Goal: Information Seeking & Learning: Learn about a topic

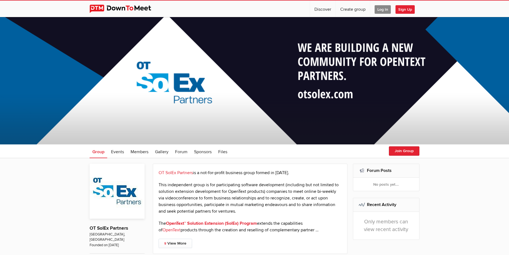
click at [377, 9] on span "Log In" at bounding box center [382, 9] width 16 height 9
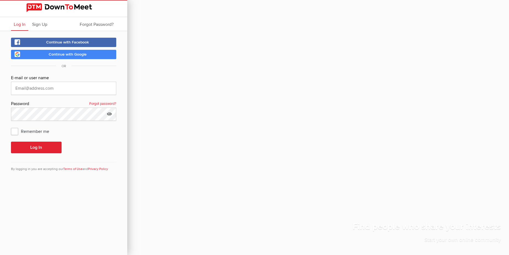
type input "[PERSON_NAME][EMAIL_ADDRESS][PERSON_NAME][DOMAIN_NAME]"
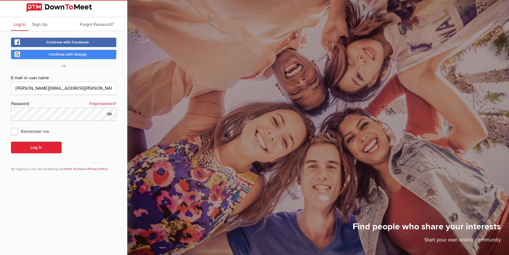
click at [9, 129] on div "Continue with Facebook Continue with Google OR E-mail or user name [PERSON_NAME…" at bounding box center [63, 108] width 127 height 154
click at [11, 130] on span "Remember me" at bounding box center [33, 131] width 44 height 10
click at [11, 126] on input "Remember me" at bounding box center [11, 126] width 0 height 0
checkbox input "true"
click at [28, 150] on button "Log In" at bounding box center [36, 147] width 51 height 12
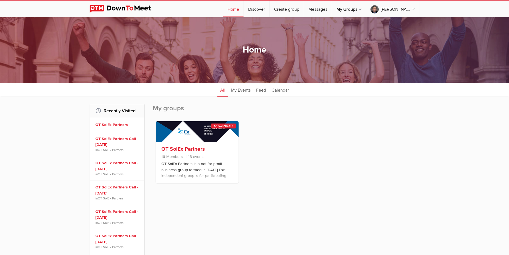
click at [188, 150] on link "OT SolEx Partners" at bounding box center [182, 149] width 43 height 7
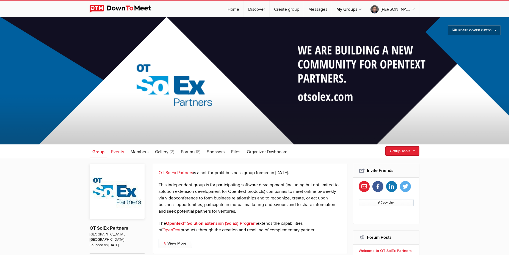
click at [110, 152] on link "Events" at bounding box center [117, 151] width 18 height 14
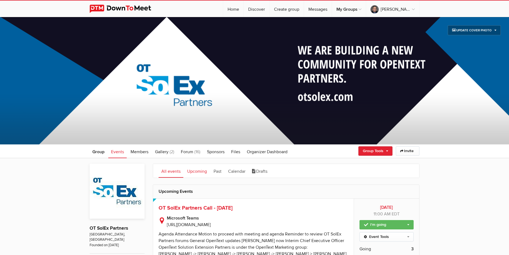
scroll to position [112, 0]
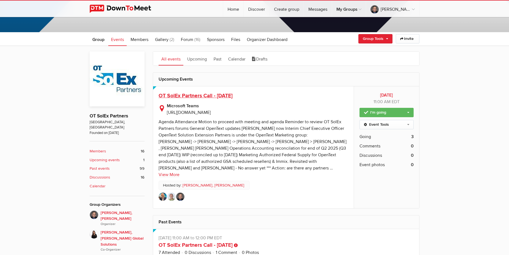
click at [206, 95] on span "OT SolEx Partners Call - [DATE]" at bounding box center [196, 95] width 74 height 7
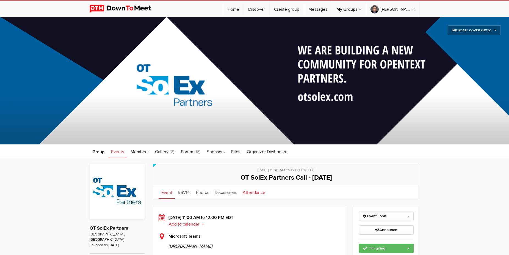
scroll to position [112, 0]
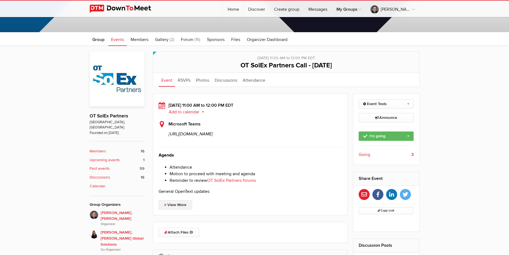
click at [189, 209] on link "View More" at bounding box center [176, 204] width 34 height 9
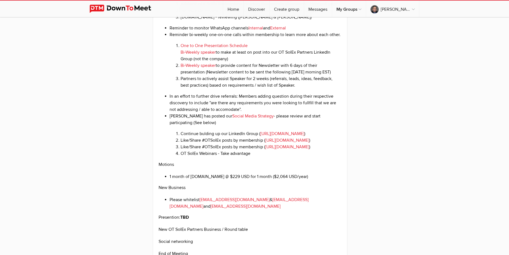
scroll to position [925, 0]
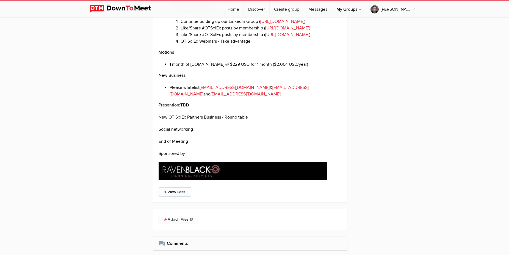
click at [309, 68] on li "1 month of [DOMAIN_NAME] @ $229 USD for 1 month ($2,064 USD/year)" at bounding box center [256, 64] width 172 height 7
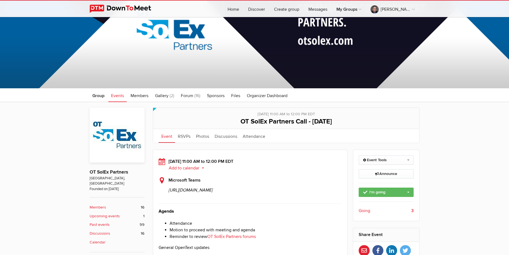
scroll to position [0, 0]
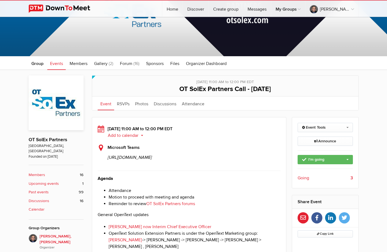
scroll to position [141, 0]
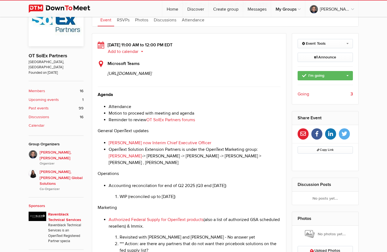
click at [123, 98] on p "Agenda" at bounding box center [189, 94] width 183 height 7
click at [119, 98] on p "Agenda" at bounding box center [189, 94] width 183 height 7
drag, startPoint x: 189, startPoint y: 131, endPoint x: 138, endPoint y: 133, distance: 50.9
click at [189, 110] on li "Attendance" at bounding box center [195, 107] width 172 height 7
click at [119, 98] on p "Agenda" at bounding box center [189, 94] width 183 height 7
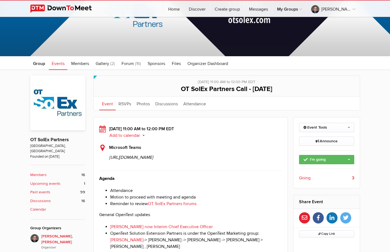
scroll to position [170, 0]
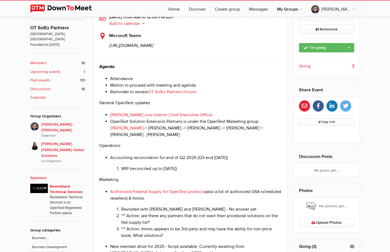
click at [165, 149] on p "Operations" at bounding box center [190, 146] width 183 height 7
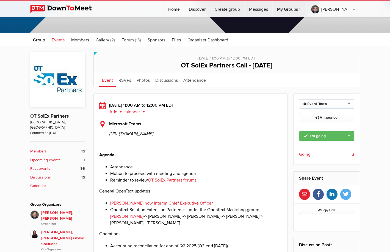
scroll to position [140, 0]
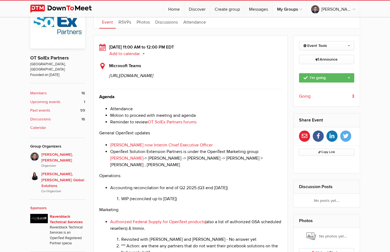
click at [140, 100] on p "Agenda" at bounding box center [190, 97] width 183 height 7
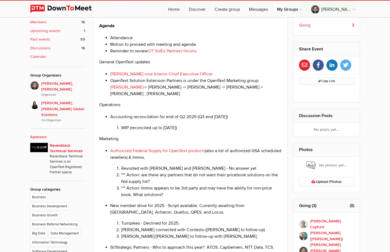
scroll to position [224, 0]
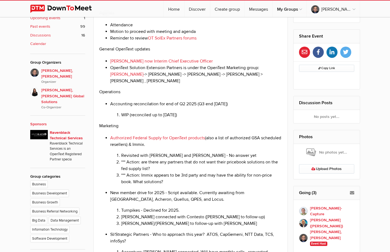
click at [183, 95] on p "Operations" at bounding box center [190, 92] width 183 height 7
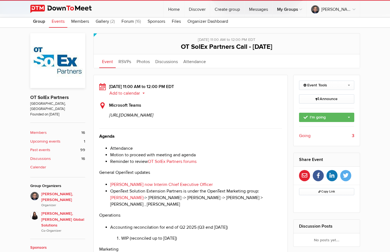
scroll to position [112, 0]
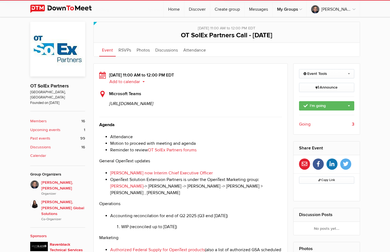
click at [215, 128] on p "Agenda" at bounding box center [190, 125] width 183 height 7
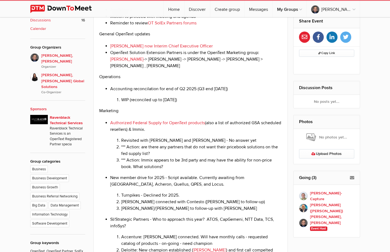
scroll to position [252, 0]
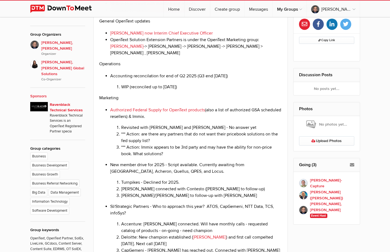
click at [221, 90] on li "Accounting reconcilation for end of Q2 2025 (Q3 end [DATE]) WIP (reconciled up …" at bounding box center [196, 82] width 172 height 18
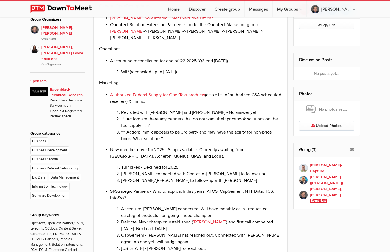
scroll to position [280, 0]
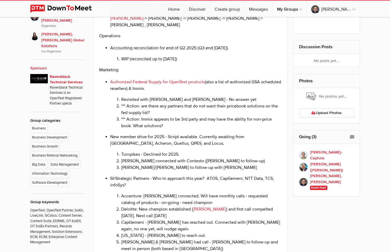
click at [207, 62] on li "WIP (reconciled up to [DATE])" at bounding box center [201, 59] width 161 height 7
click at [217, 73] on p "Marketing" at bounding box center [190, 70] width 183 height 7
click at [207, 62] on li "WIP (reconciled up to [DATE])" at bounding box center [201, 59] width 161 height 7
click at [129, 73] on p "Marketing" at bounding box center [190, 70] width 183 height 7
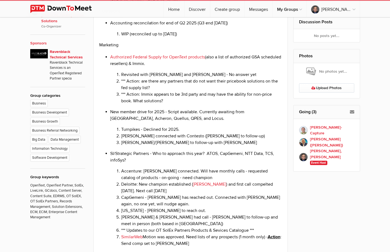
scroll to position [308, 0]
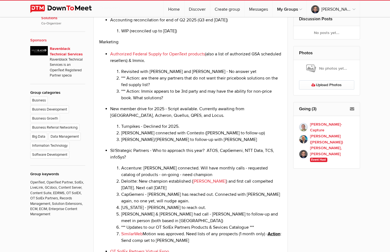
click at [125, 45] on p "Marketing" at bounding box center [190, 42] width 183 height 7
click at [121, 45] on p "Marketing" at bounding box center [190, 42] width 183 height 7
click at [187, 101] on li "*** Action: Immix appears to be 3rd party and may have the ability for non-pric…" at bounding box center [201, 94] width 161 height 13
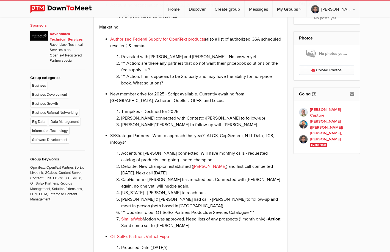
scroll to position [336, 0]
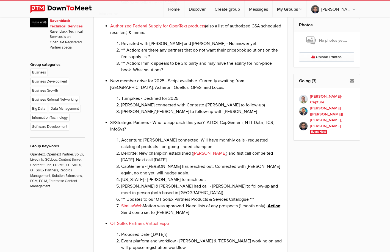
click at [209, 66] on li "Authorized Federal Supply for OpenText products (also a list of authorized GSA …" at bounding box center [196, 48] width 172 height 51
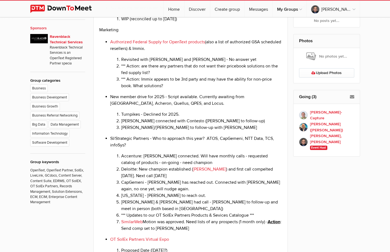
scroll to position [308, 0]
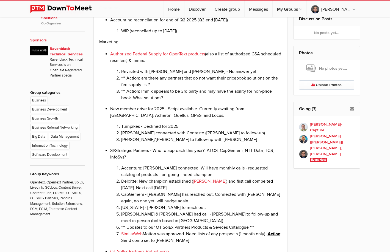
click at [155, 90] on li "Authorized Federal Supply for OpenText products (also a list of authorized GSA …" at bounding box center [196, 76] width 172 height 51
click at [166, 90] on li "Authorized Federal Supply for OpenText products (also a list of authorized GSA …" at bounding box center [196, 76] width 172 height 51
click at [173, 88] on li "*** Action: are there any partners that do not want their pricebook solutions o…" at bounding box center [201, 81] width 161 height 13
click at [230, 34] on li "WIP (reconciled up to [DATE])" at bounding box center [201, 31] width 161 height 7
click at [175, 96] on li "Authorized Federal Supply for OpenText products (also a list of authorized GSA …" at bounding box center [196, 76] width 172 height 51
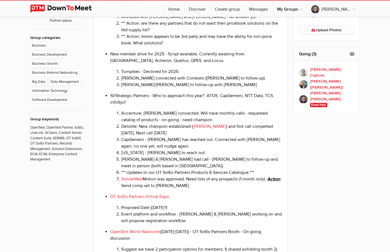
scroll to position [364, 0]
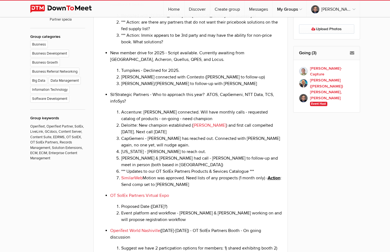
click at [189, 74] on li "Turnpikes - Declined for 2025." at bounding box center [201, 70] width 161 height 7
click at [193, 80] on li "[PERSON_NAME] connected with Contesto ([PERSON_NAME] to follow-up)" at bounding box center [201, 77] width 161 height 7
click at [202, 87] on li "[PERSON_NAME]/[PERSON_NAME] to follow-up with [PERSON_NAME]" at bounding box center [201, 83] width 161 height 7
click at [195, 87] on li "[PERSON_NAME]/[PERSON_NAME] to follow-up with [PERSON_NAME]" at bounding box center [201, 83] width 161 height 7
click at [190, 87] on li "[PERSON_NAME]/[PERSON_NAME] to follow-up with [PERSON_NAME]" at bounding box center [201, 83] width 161 height 7
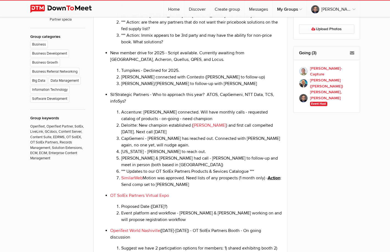
click at [204, 87] on li "[PERSON_NAME]/[PERSON_NAME] to follow-up with [PERSON_NAME]" at bounding box center [201, 83] width 161 height 7
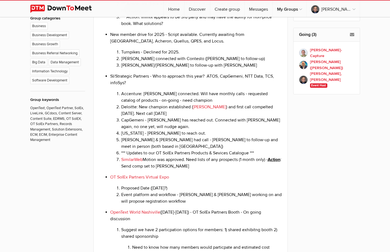
scroll to position [392, 0]
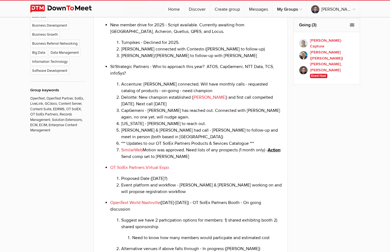
click at [212, 102] on li "SI/Strategic Partners - Who to approach this year? ATOS, CapGemeni, NTT Data, T…" at bounding box center [196, 111] width 172 height 97
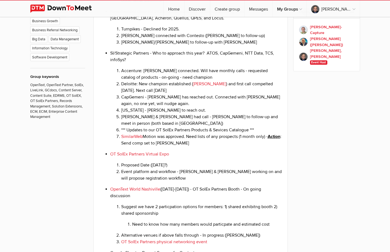
scroll to position [420, 0]
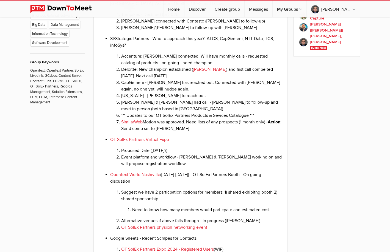
click at [178, 66] on li "Accenture: [PERSON_NAME] connected. Will have monthly calls - requested catalog…" at bounding box center [201, 59] width 161 height 13
click at [180, 79] on li "Deloitte: New champion established ( [PERSON_NAME] ) and first call compelted […" at bounding box center [201, 72] width 161 height 13
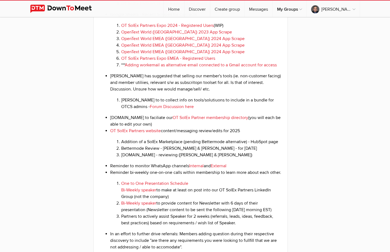
scroll to position [673, 0]
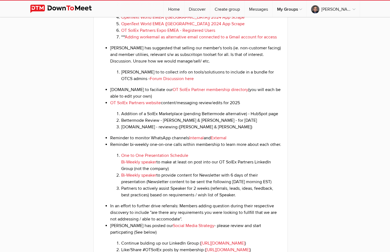
drag, startPoint x: 107, startPoint y: 112, endPoint x: 118, endPoint y: 112, distance: 11.0
click at [118, 100] on li "[DOMAIN_NAME] to faciliate our OT SolEx Partner membership directory (you will …" at bounding box center [196, 93] width 172 height 13
click at [163, 100] on li "[DOMAIN_NAME] to faciliate our OT SolEx Partner membership directory (you will …" at bounding box center [196, 93] width 172 height 13
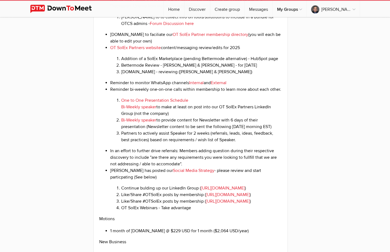
scroll to position [729, 0]
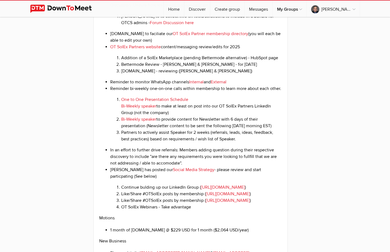
click at [162, 85] on li "Reminder to monitor WhatsApp channels Internal and External" at bounding box center [196, 82] width 172 height 7
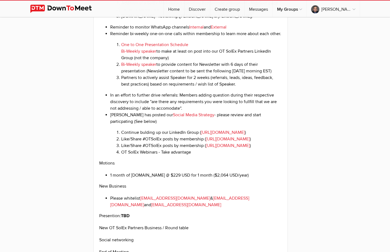
scroll to position [785, 0]
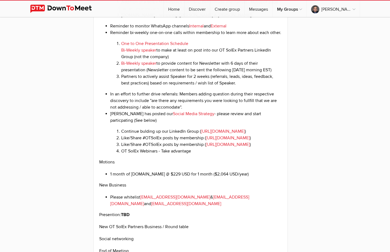
click at [220, 65] on li "Reminder bi-weekly one-on-one calls within membership to learn more about each …" at bounding box center [196, 57] width 172 height 57
click at [189, 87] on li "Partners to actively assist Speaker for 2 weeks (referrals, leads, ideas, feedb…" at bounding box center [201, 79] width 161 height 13
click at [174, 87] on li "Partners to actively assist Speaker for 2 weeks (referrals, leads, ideas, feedb…" at bounding box center [201, 79] width 161 height 13
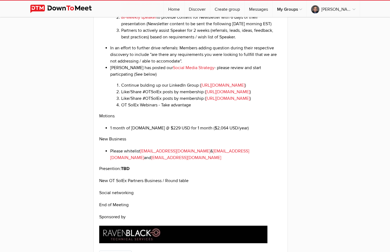
scroll to position [841, 0]
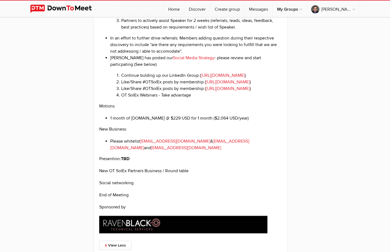
click at [202, 99] on li "OT SolEx Webinars - Take advantage" at bounding box center [201, 95] width 161 height 7
click at [134, 122] on li "1 month of [DOMAIN_NAME] @ $229 USD for 1 month ($2,064 USD/year)" at bounding box center [196, 118] width 172 height 7
click at [239, 133] on p "New Business" at bounding box center [190, 129] width 183 height 7
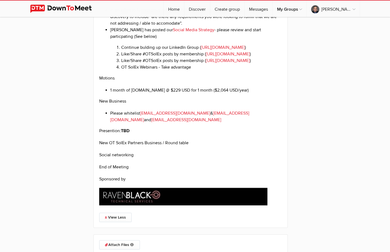
click at [180, 105] on p "New Business" at bounding box center [190, 101] width 183 height 7
click at [131, 134] on p "Presention: TBD" at bounding box center [190, 131] width 183 height 7
click at [139, 159] on p "Social networking" at bounding box center [190, 155] width 183 height 7
